Goal: Submit feedback/report problem

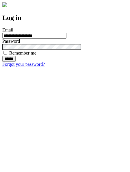
click at [16, 62] on input "******" at bounding box center [8, 59] width 13 height 6
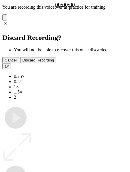
type input "**********"
